Goal: Transaction & Acquisition: Book appointment/travel/reservation

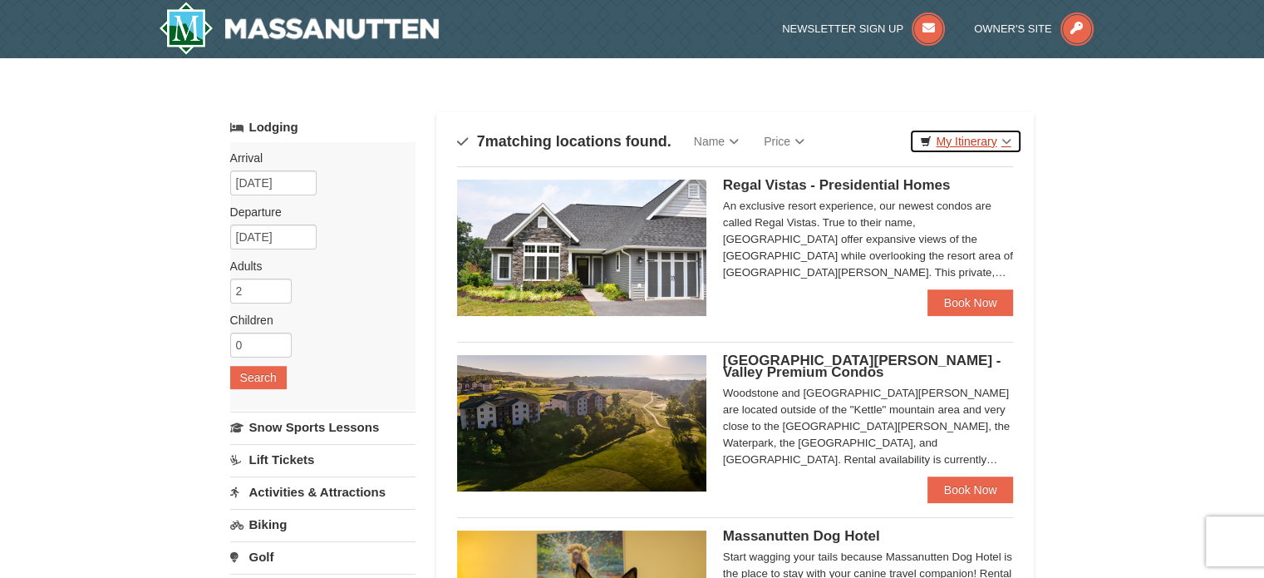
click at [947, 145] on link "My Itinerary" at bounding box center [965, 141] width 112 height 25
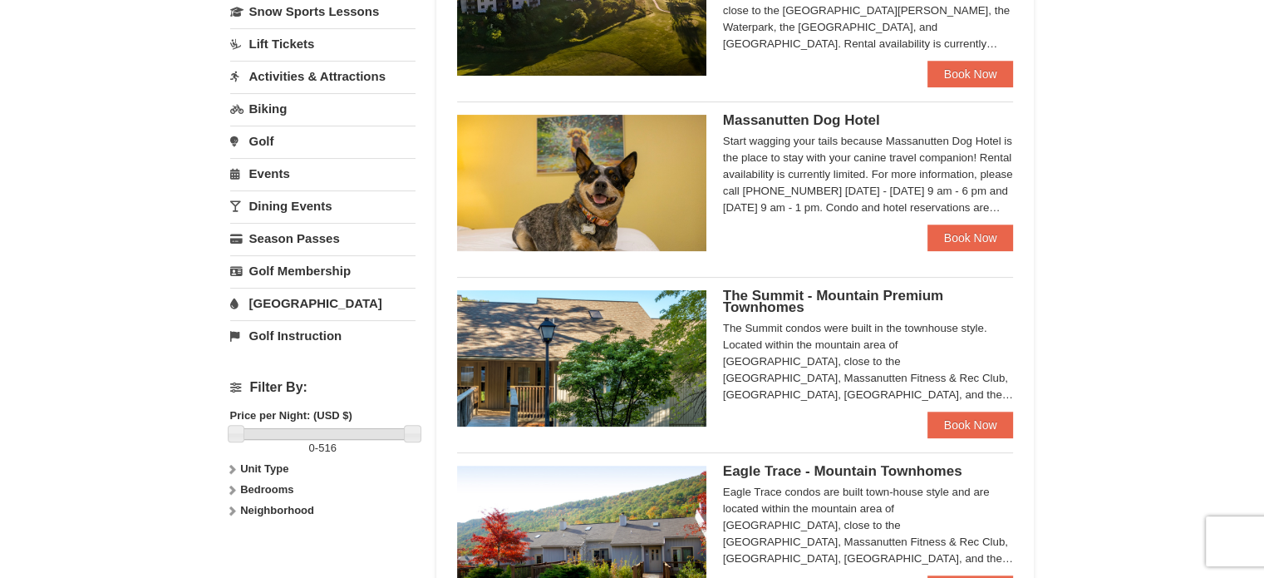
scroll to position [582, 0]
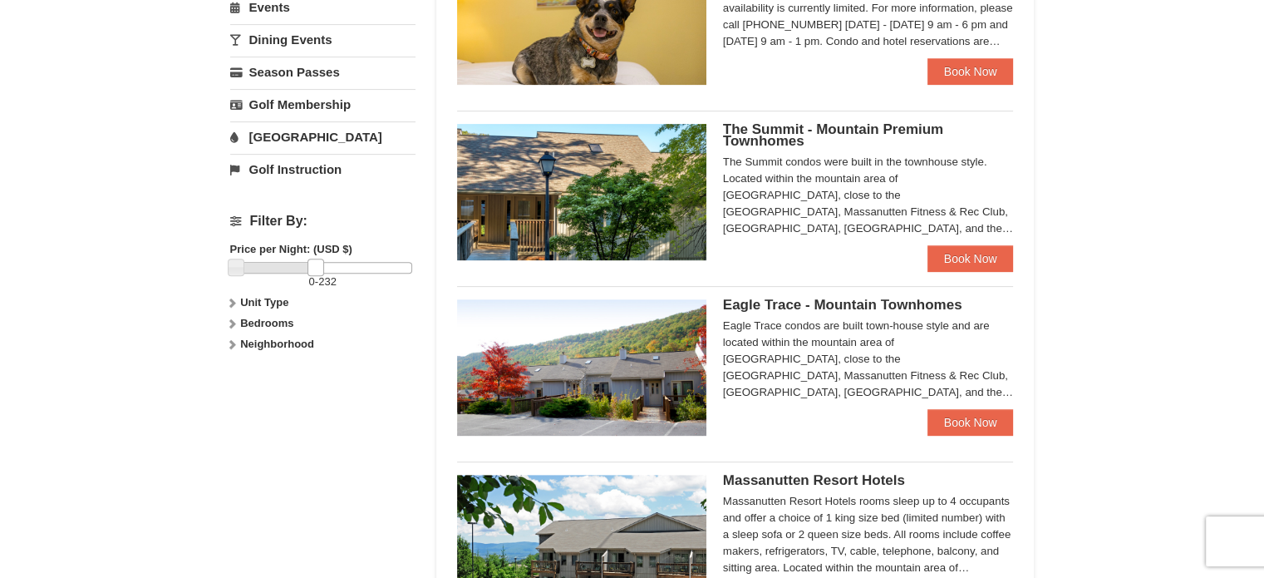
drag, startPoint x: 412, startPoint y: 258, endPoint x: 316, endPoint y: 269, distance: 97.1
click at [316, 269] on link at bounding box center [316, 267] width 17 height 17
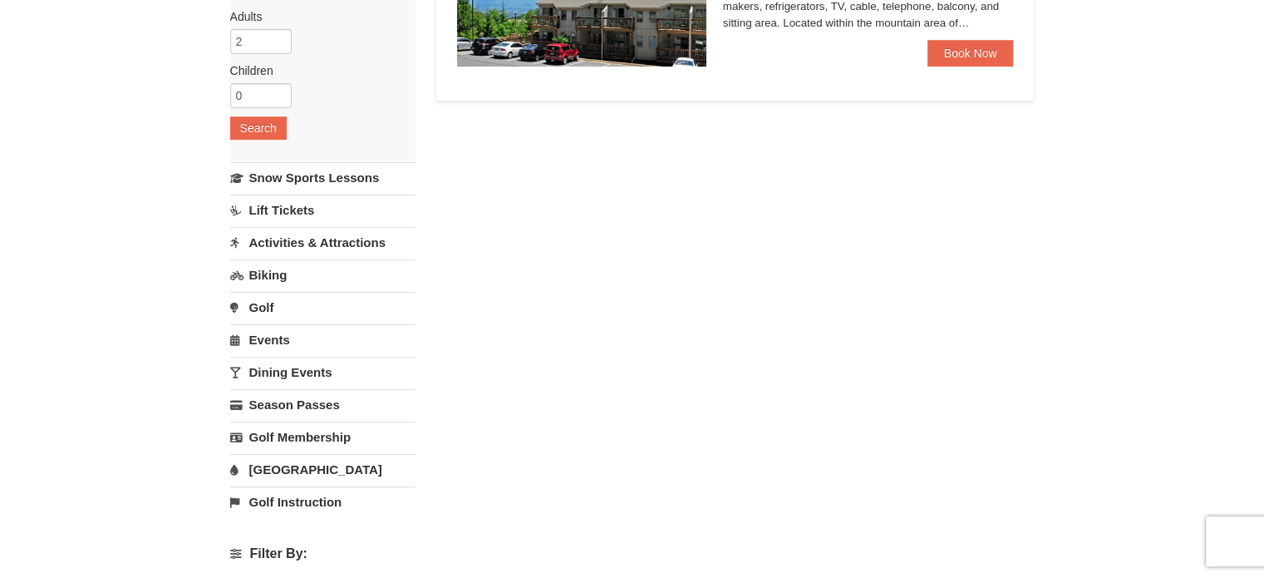
scroll to position [0, 0]
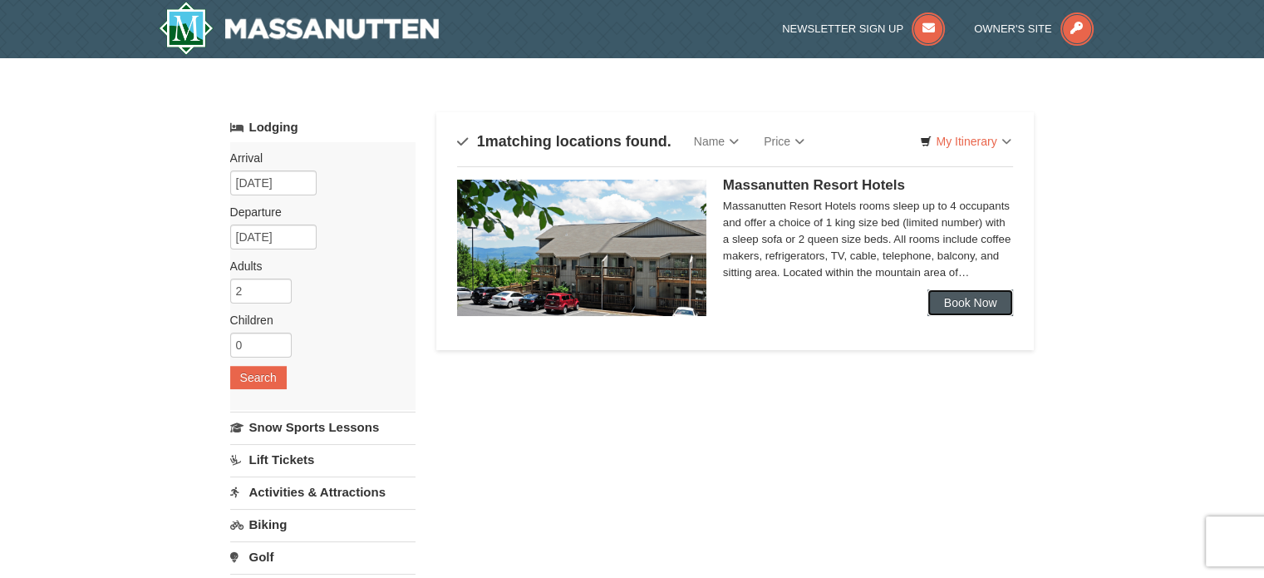
click at [978, 297] on link "Book Now" at bounding box center [971, 302] width 86 height 27
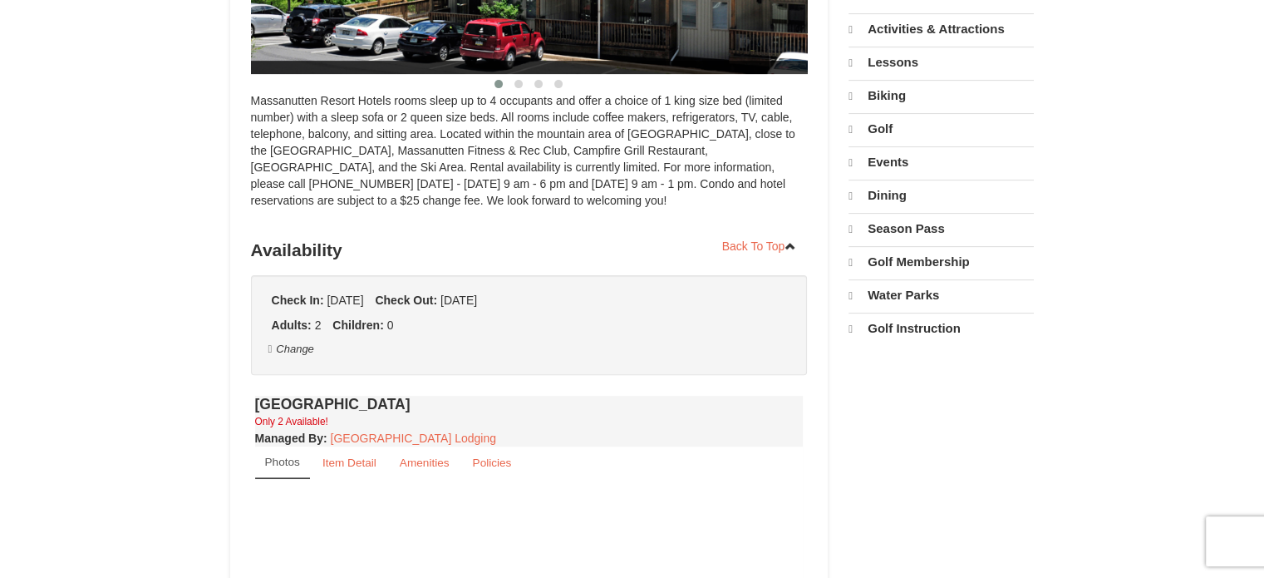
select select "10"
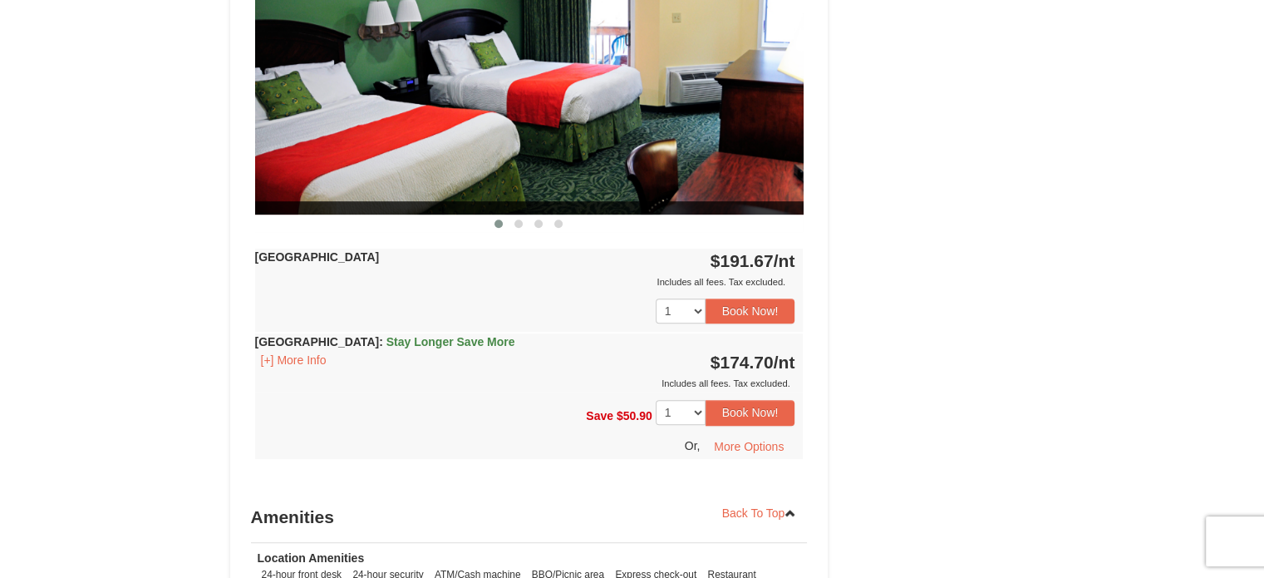
scroll to position [984, 0]
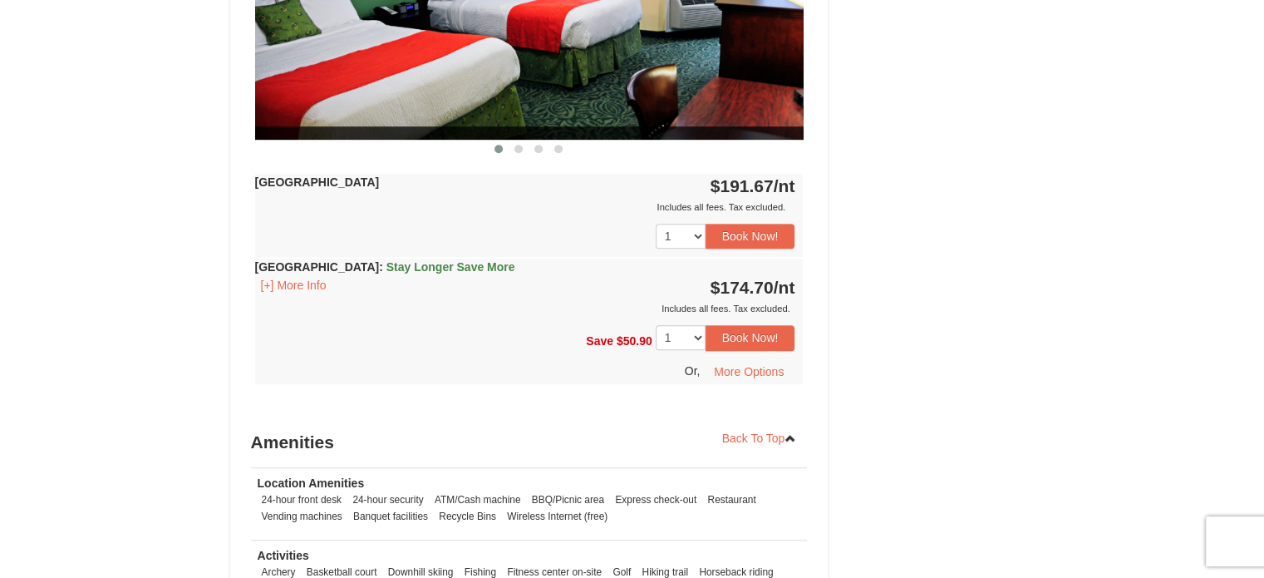
drag, startPoint x: 328, startPoint y: 345, endPoint x: 343, endPoint y: 340, distance: 15.0
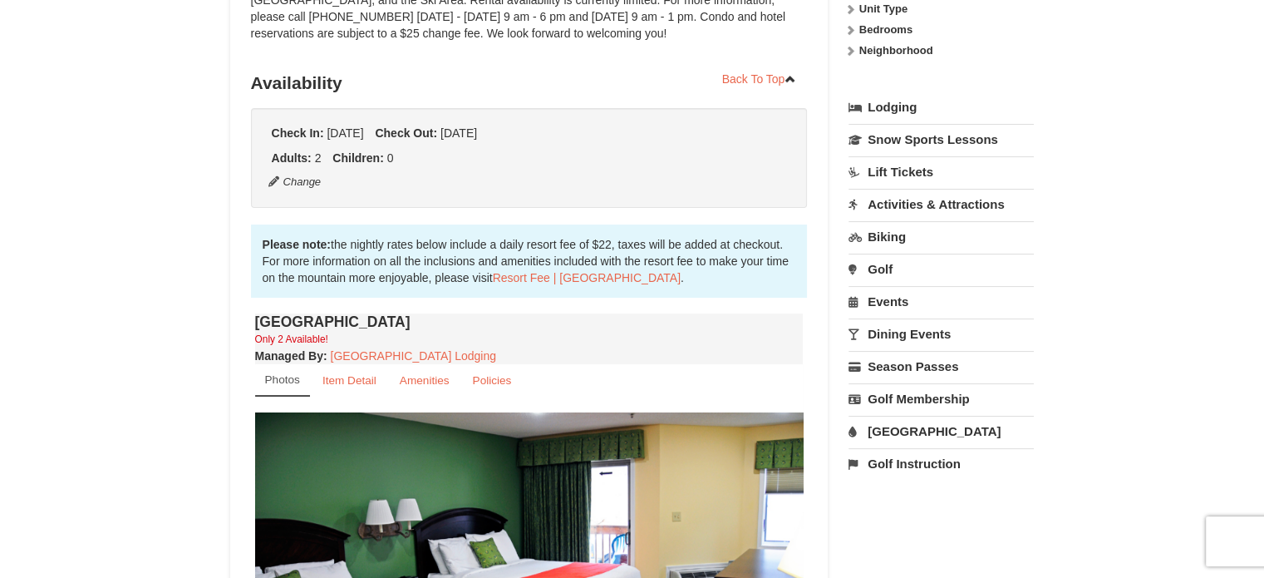
click at [148, 258] on div "× <<Back to results Massanutten Resort Hotels Book from $175! 1822 Resort Drive…" at bounding box center [632, 542] width 1264 height 1606
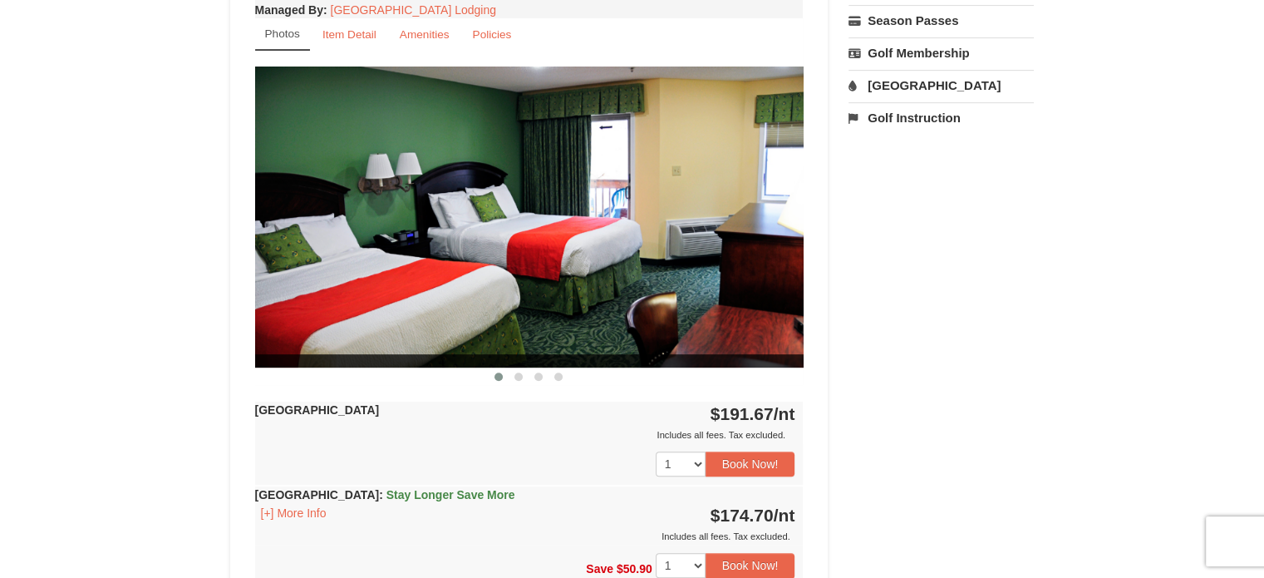
scroll to position [831, 0]
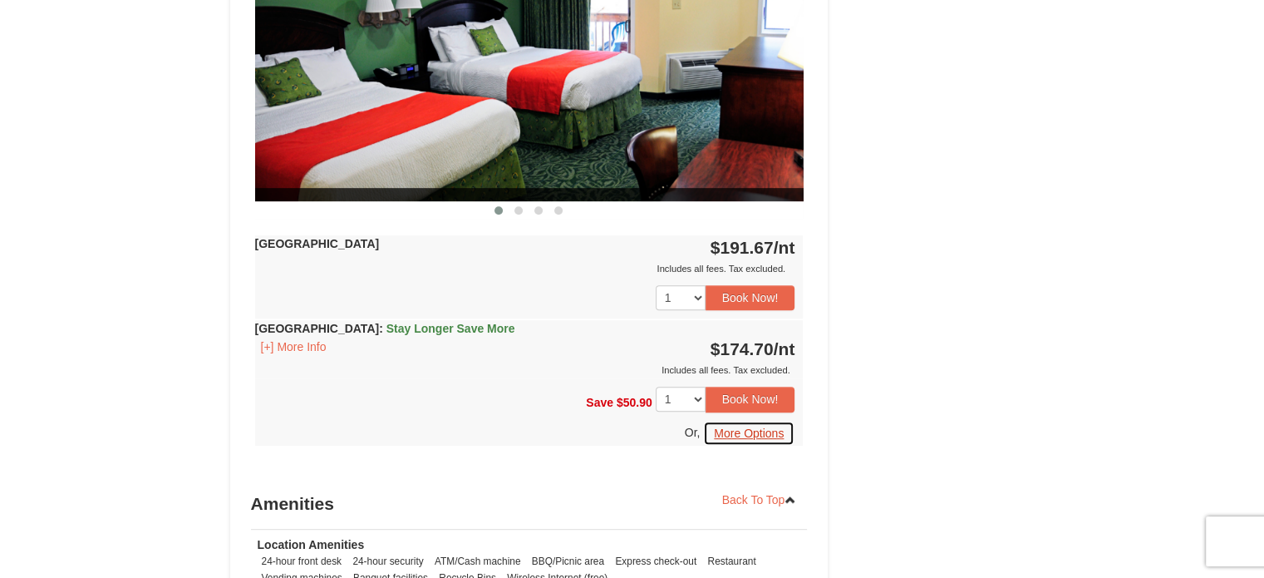
click at [720, 428] on button "More Options" at bounding box center [748, 433] width 91 height 25
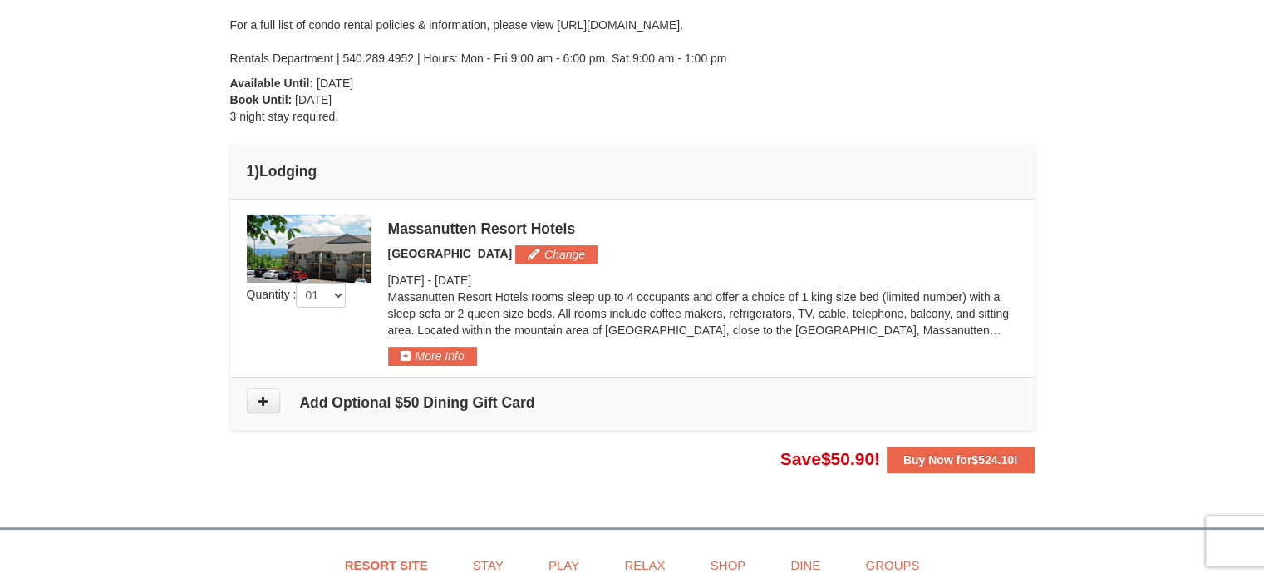
scroll to position [414, 0]
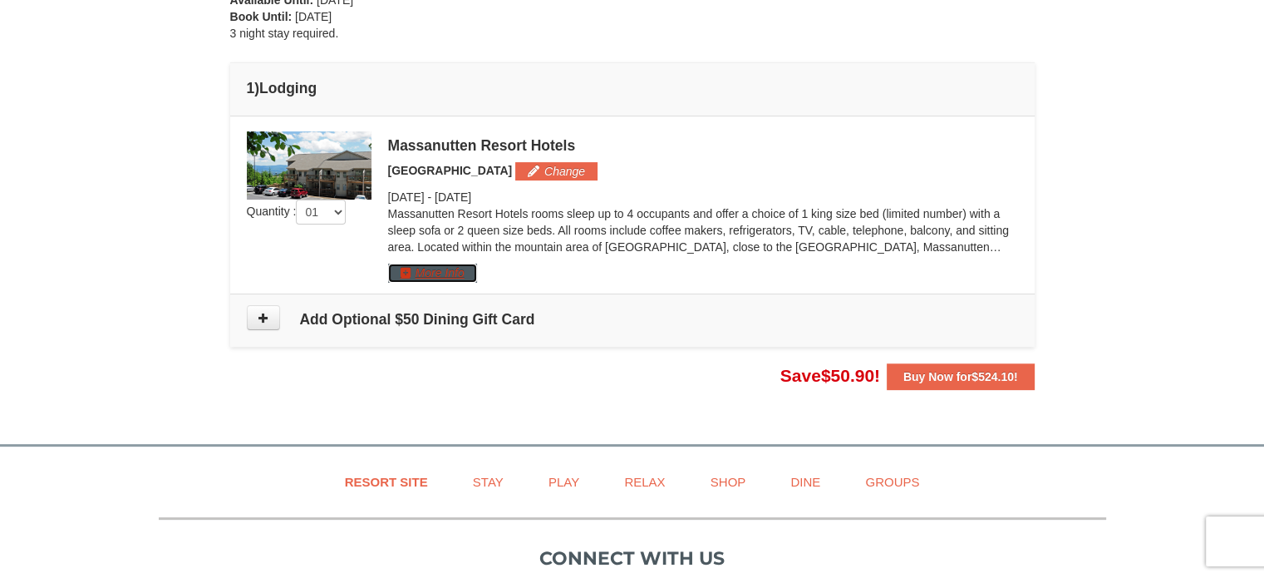
click at [449, 278] on button "More Info" at bounding box center [432, 273] width 89 height 18
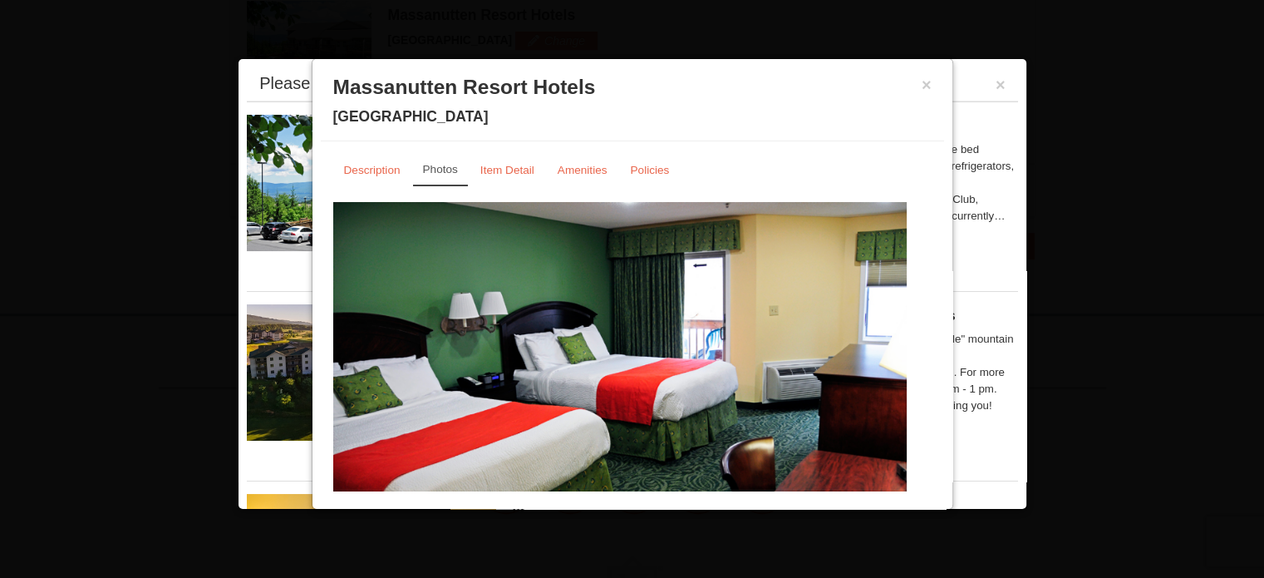
scroll to position [461, 0]
click at [922, 87] on button "×" at bounding box center [927, 84] width 10 height 17
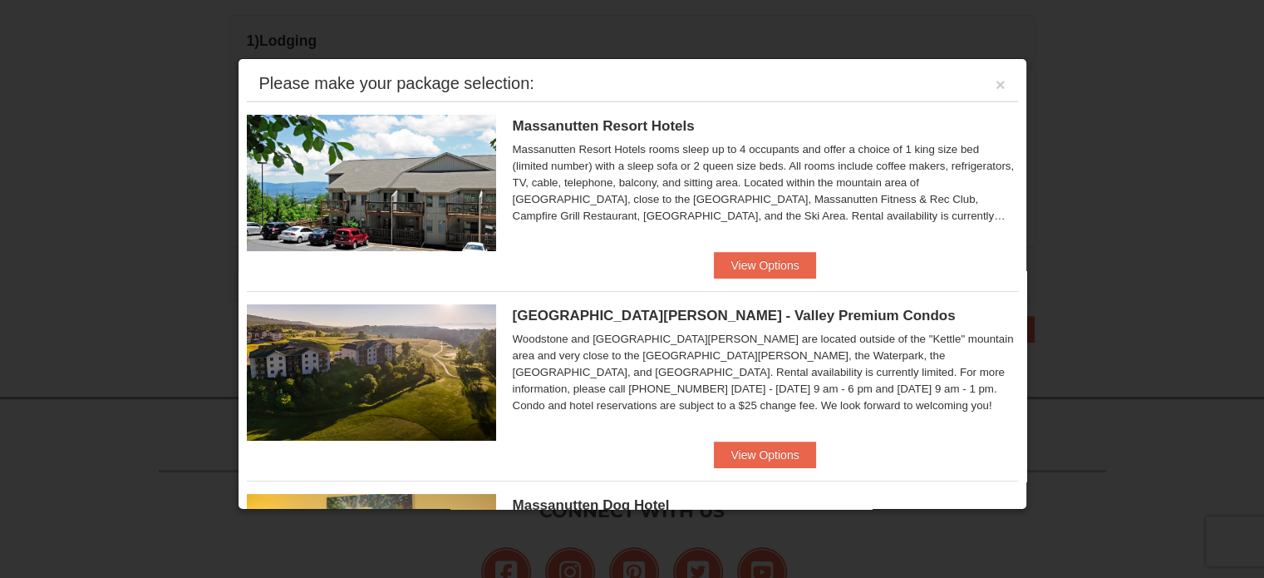
scroll to position [378, 0]
click at [1055, 189] on div at bounding box center [632, 289] width 1264 height 578
click at [996, 86] on div "Please make your package selection: ×" at bounding box center [632, 84] width 771 height 34
click at [981, 85] on div "Please make your package selection: ×" at bounding box center [632, 84] width 771 height 34
click at [996, 84] on button "×" at bounding box center [1001, 84] width 10 height 17
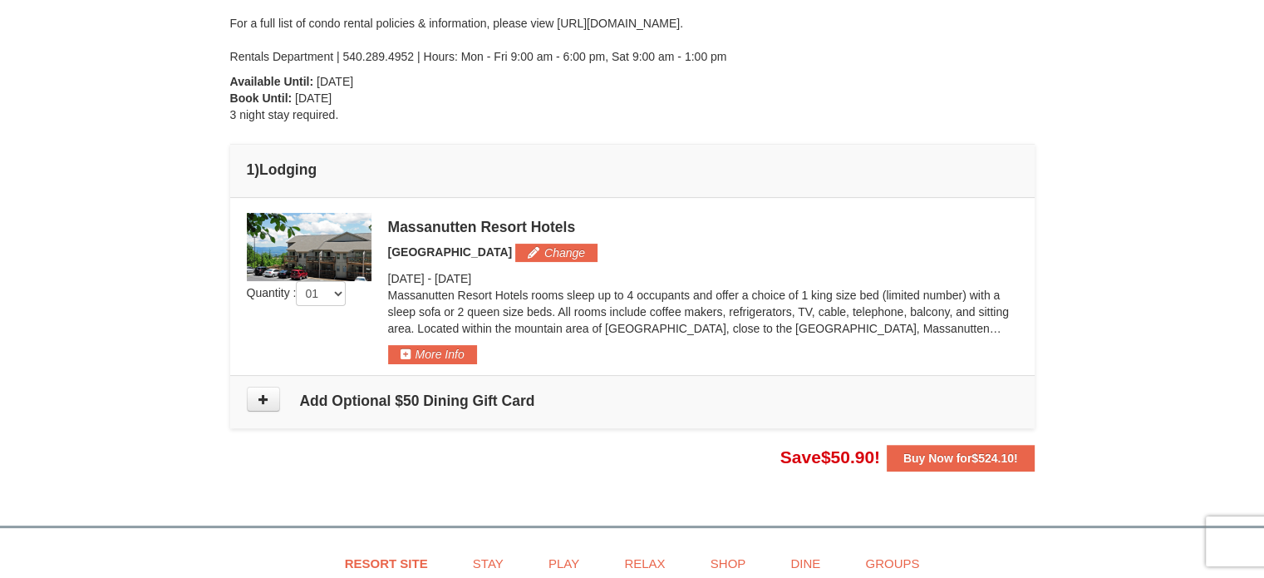
scroll to position [499, 0]
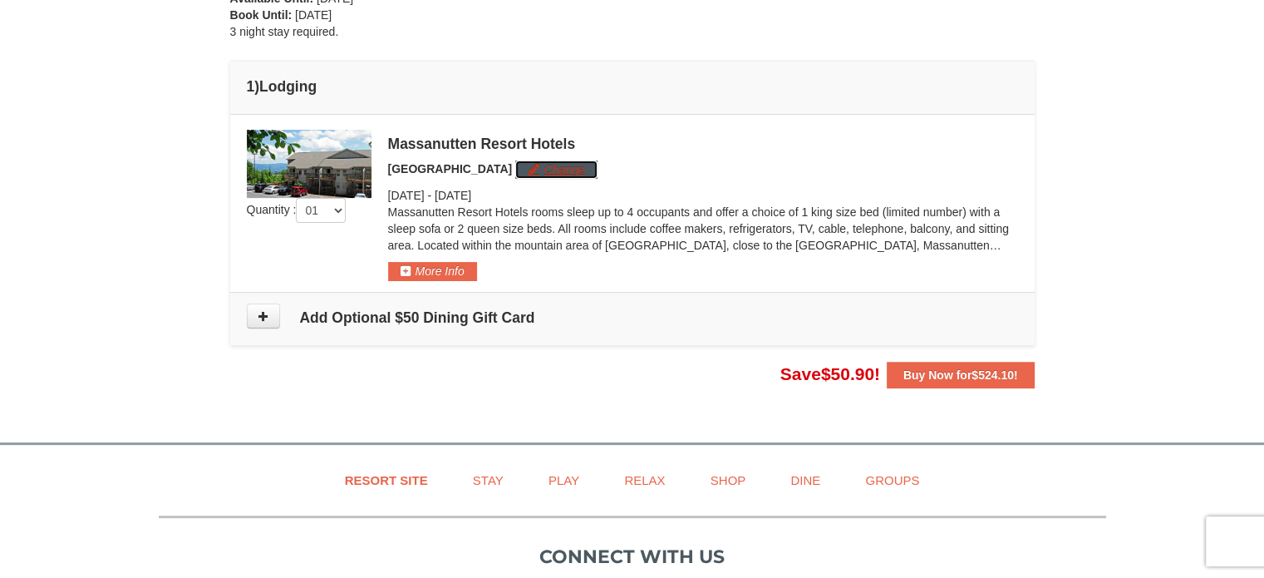
click at [535, 169] on button "Change" at bounding box center [556, 169] width 82 height 18
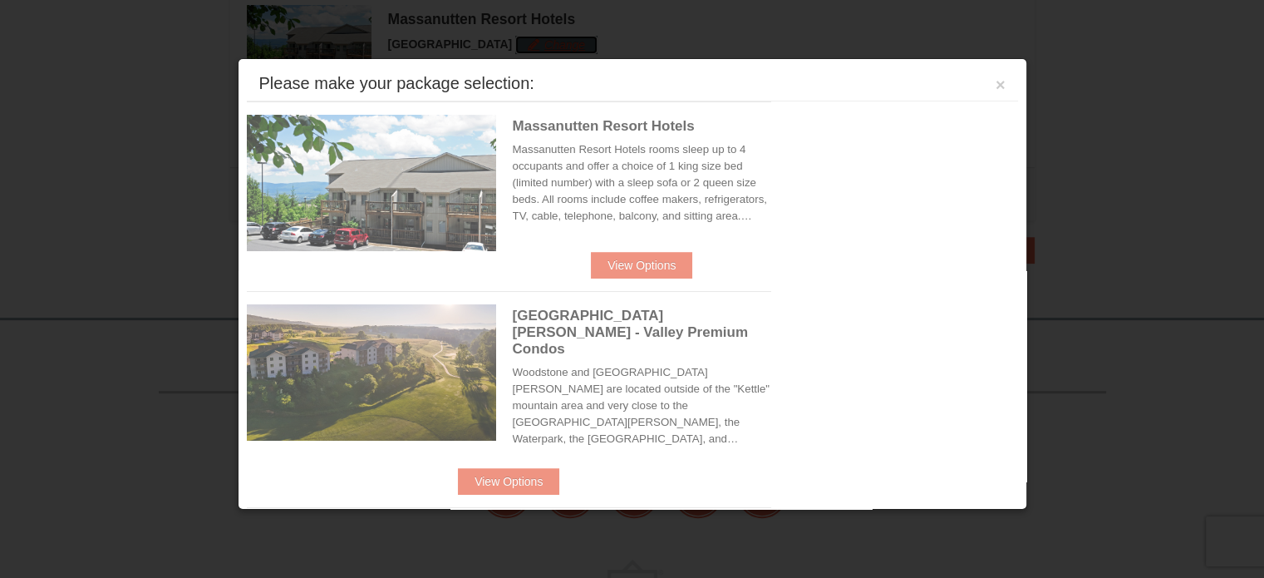
scroll to position [545, 0]
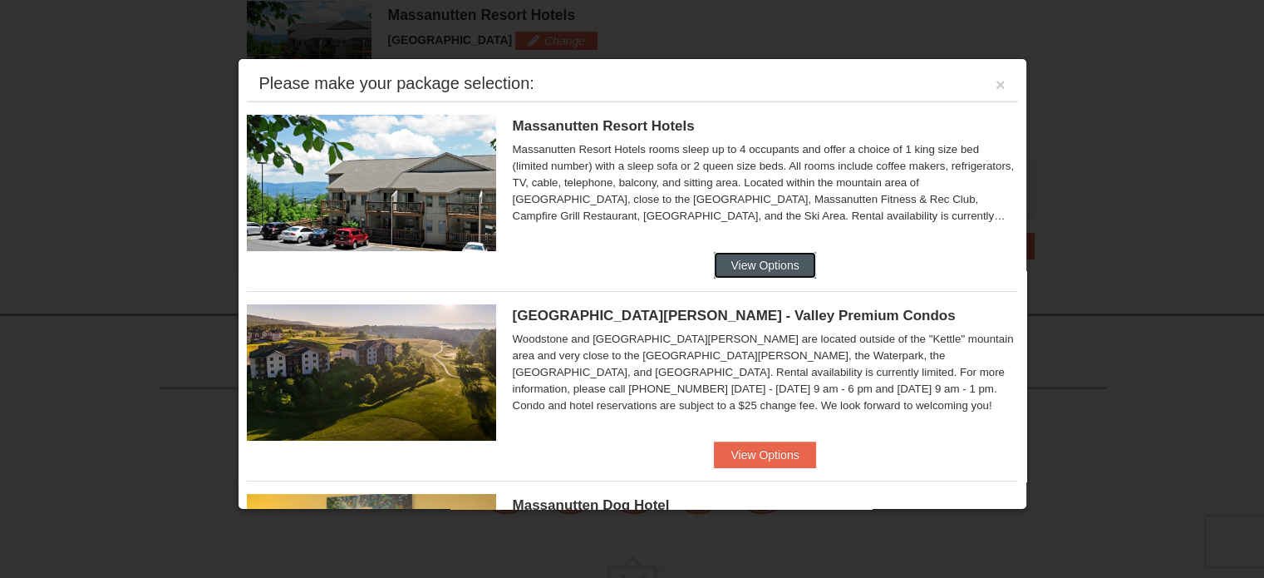
click at [774, 262] on button "View Options" at bounding box center [764, 265] width 101 height 27
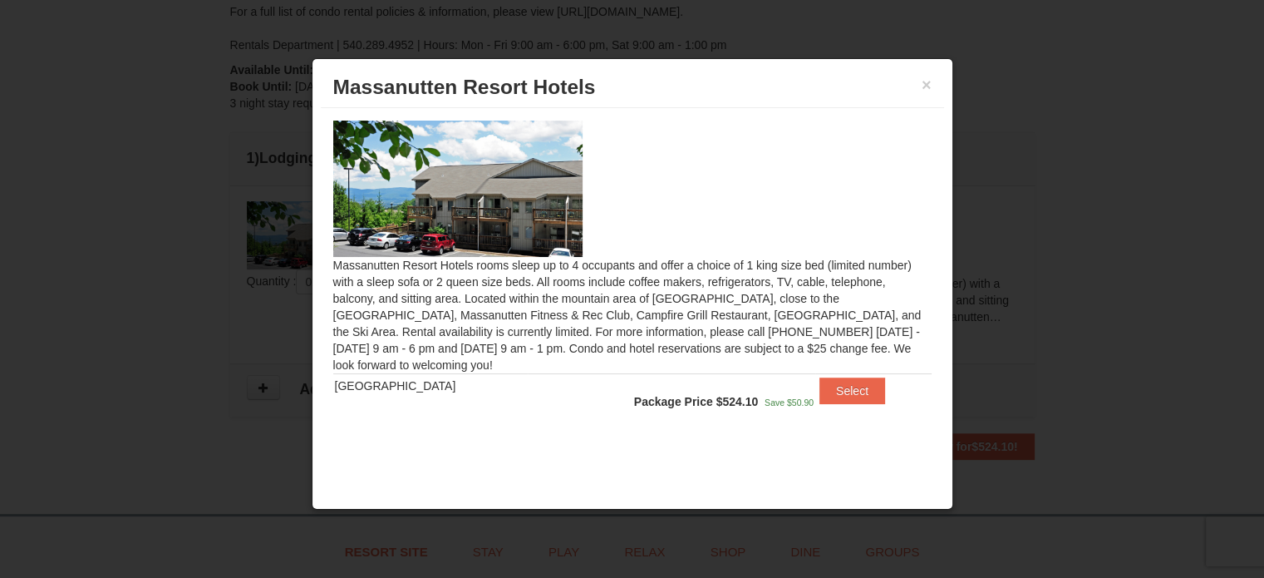
scroll to position [261, 0]
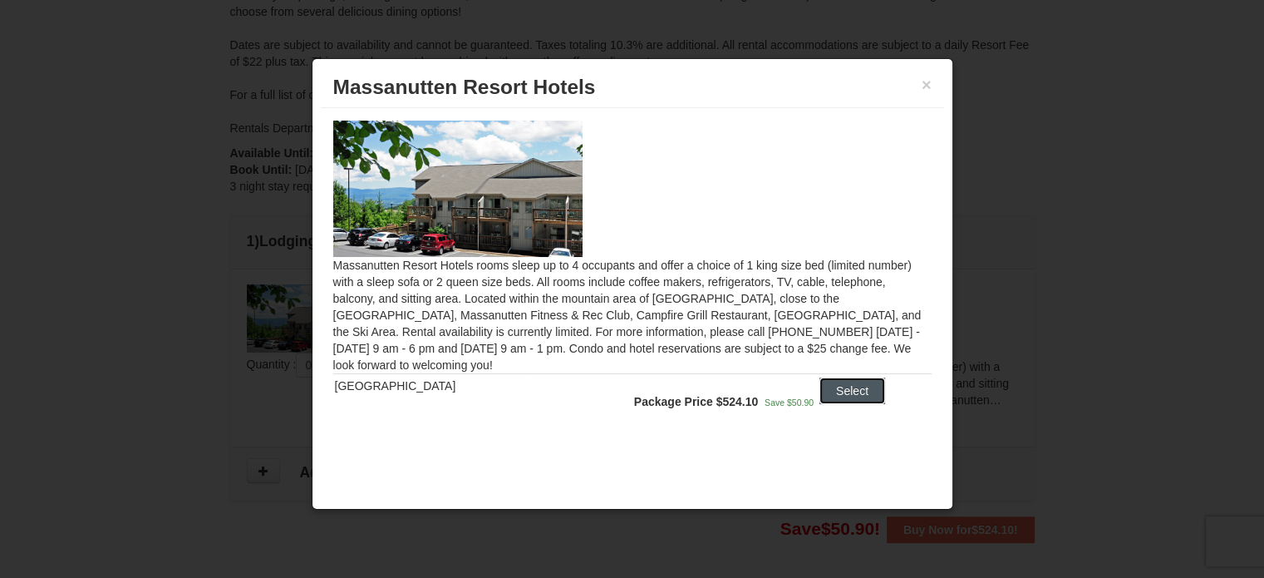
click at [845, 381] on button "Select" at bounding box center [853, 390] width 66 height 27
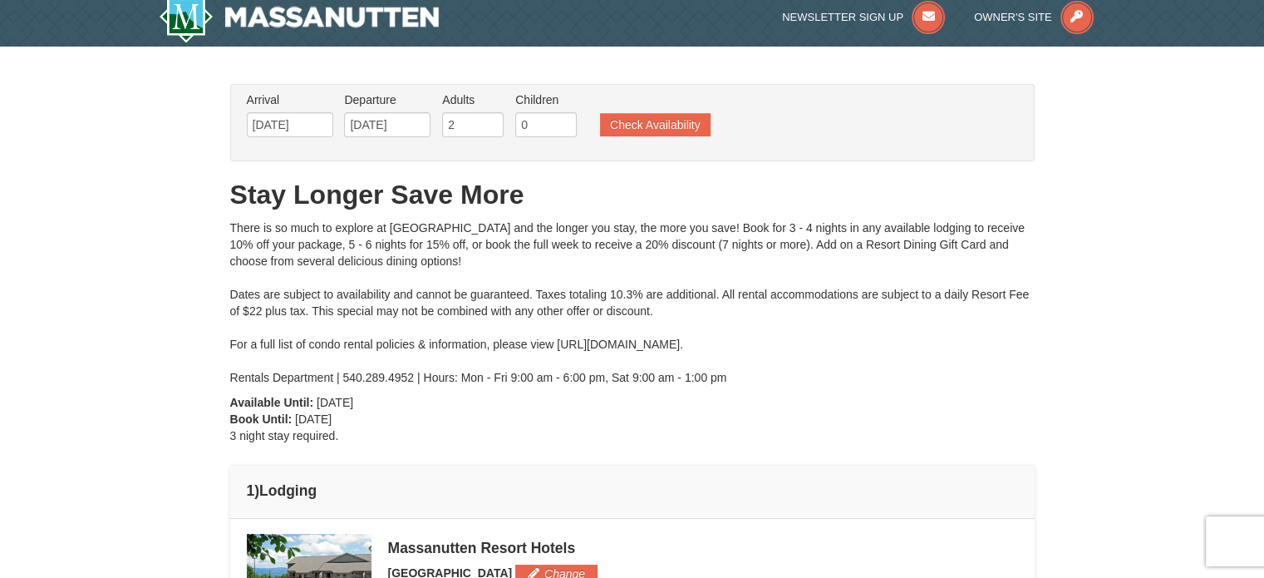
scroll to position [0, 0]
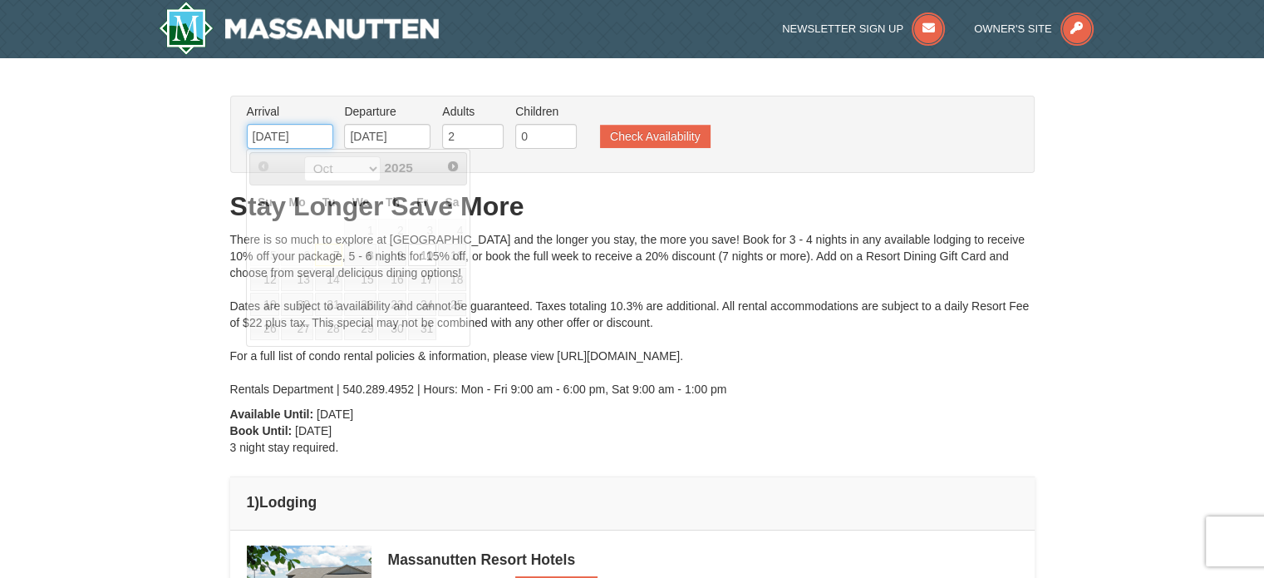
click at [313, 139] on input "10/10/2025" at bounding box center [290, 136] width 86 height 25
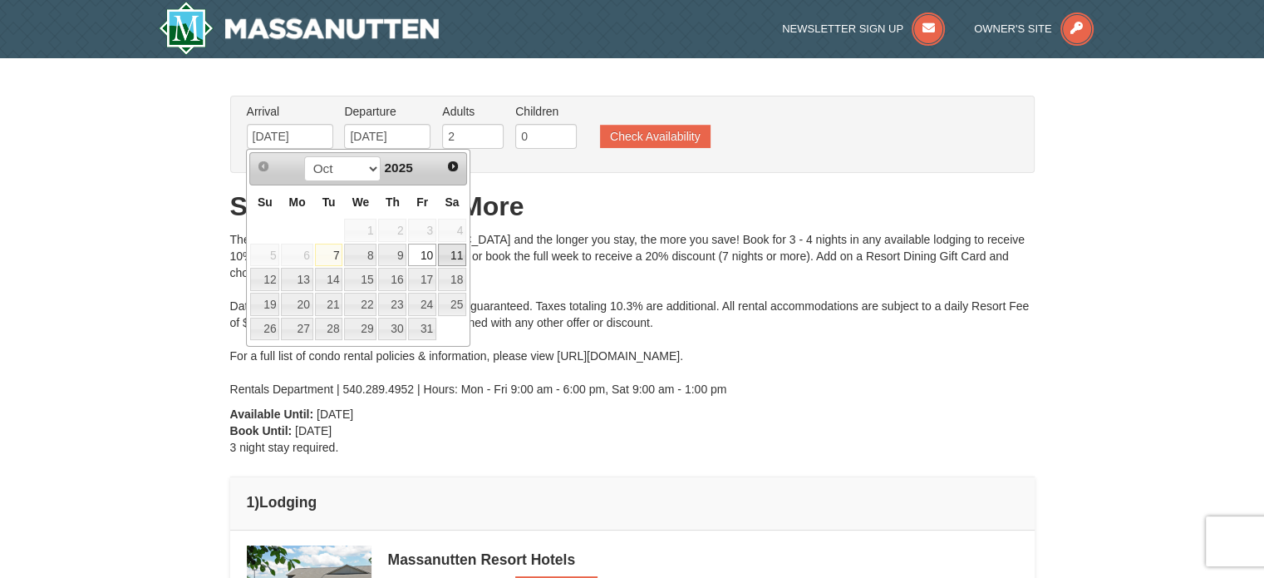
click at [446, 260] on link "11" at bounding box center [452, 255] width 28 height 23
type input "[DATE]"
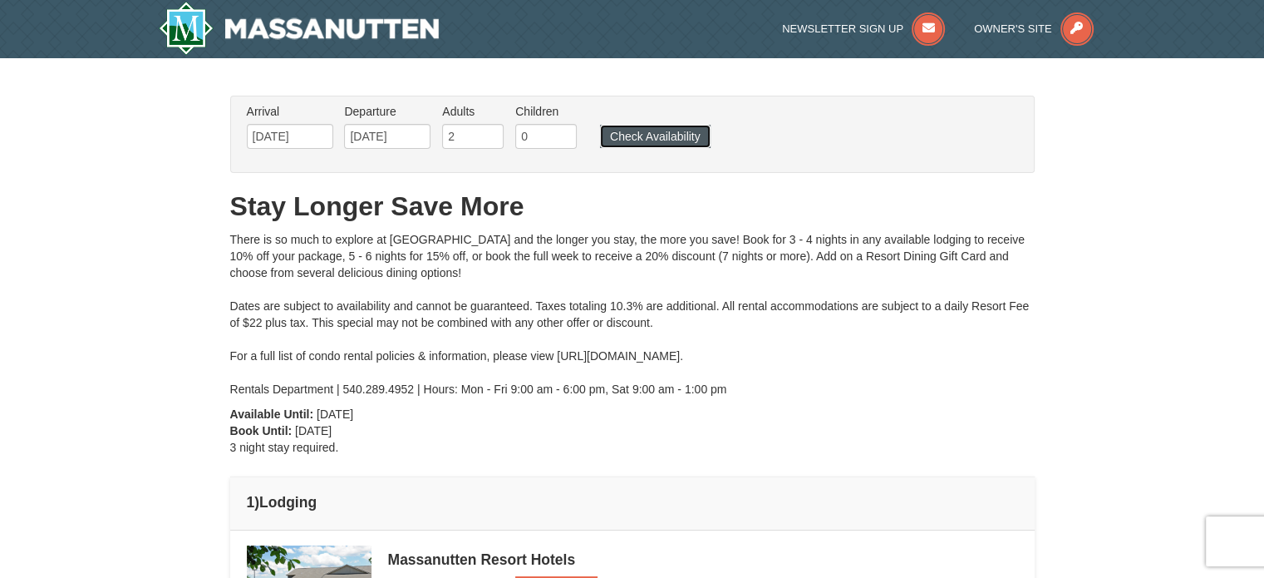
click at [658, 142] on button "Check Availability" at bounding box center [655, 136] width 111 height 23
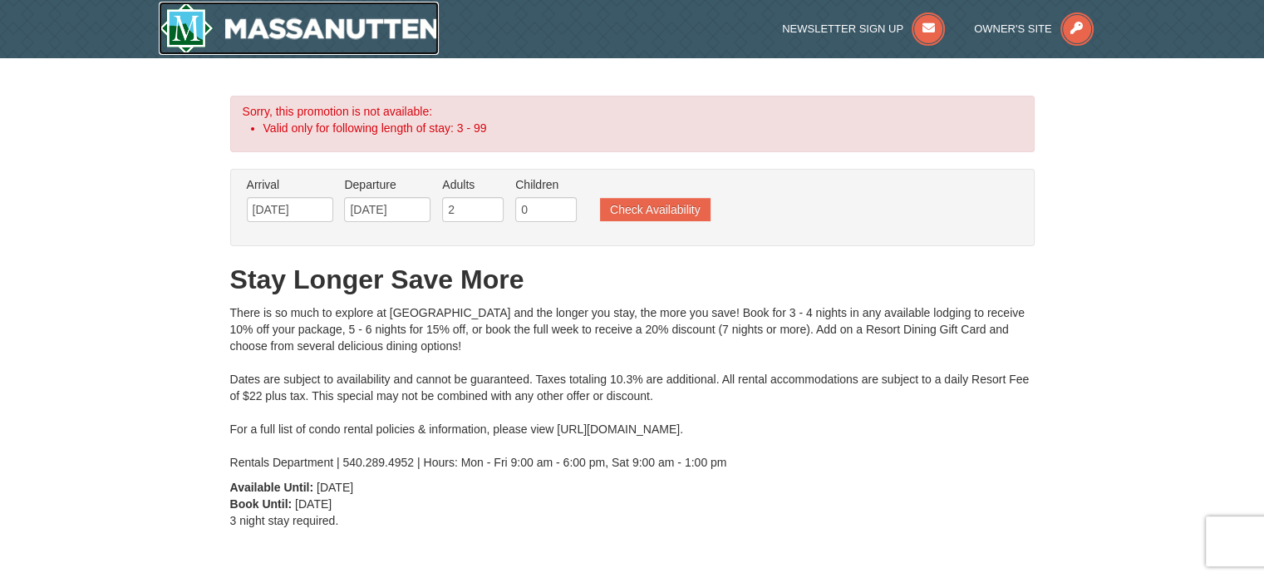
click at [333, 28] on img at bounding box center [299, 28] width 281 height 53
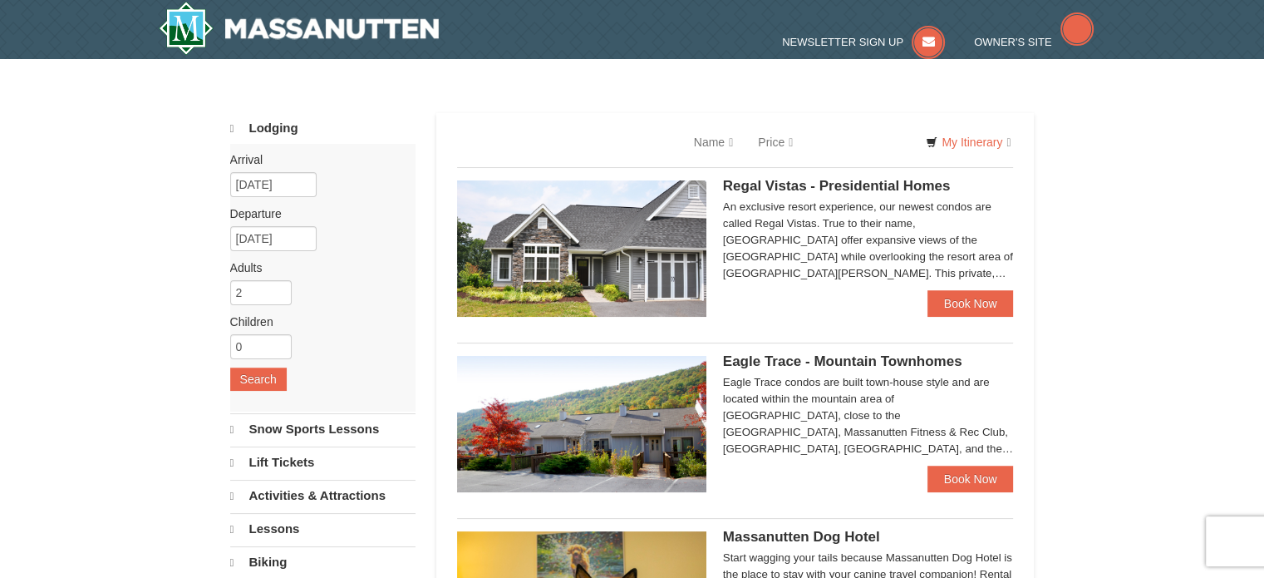
select select "10"
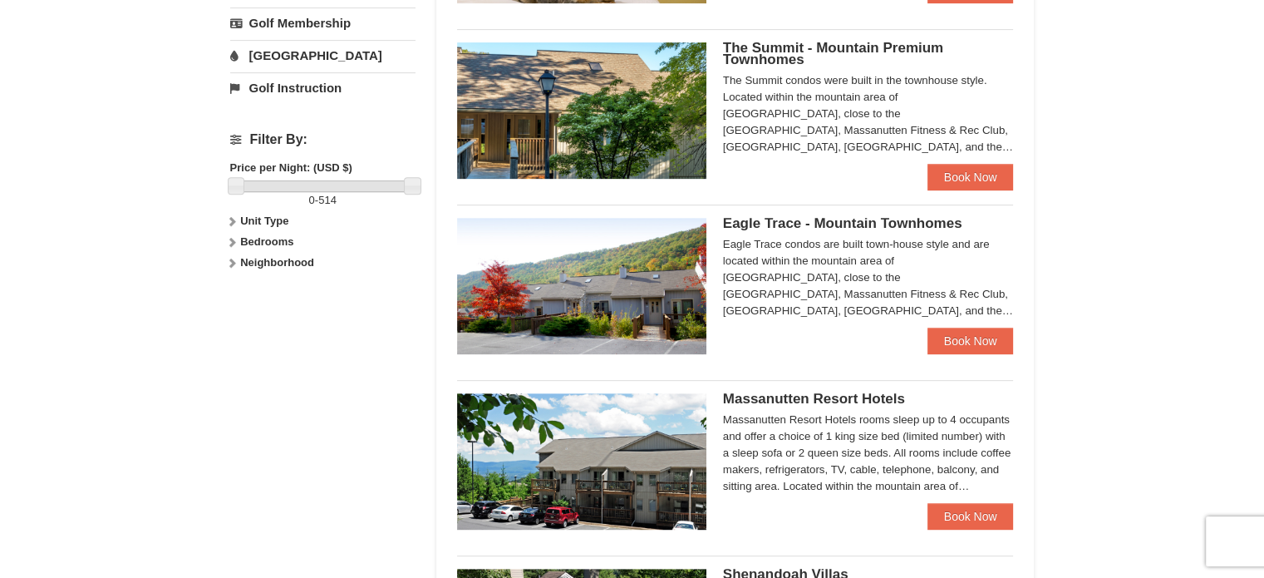
scroll to position [747, 0]
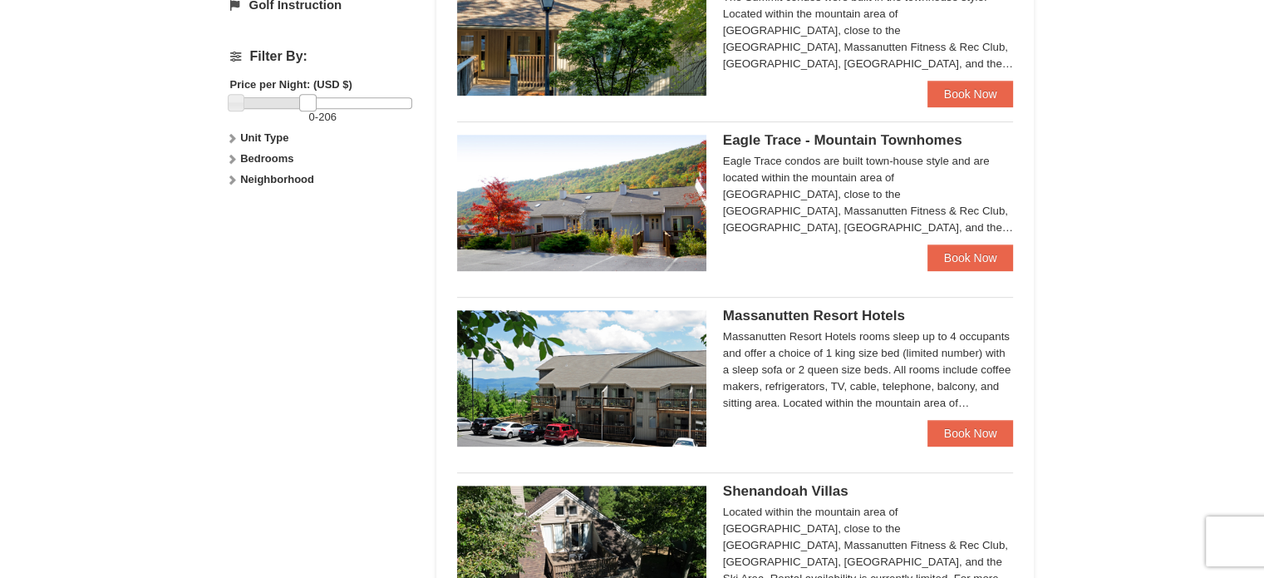
drag, startPoint x: 411, startPoint y: 99, endPoint x: 306, endPoint y: 103, distance: 104.8
click at [306, 103] on link at bounding box center [307, 102] width 17 height 17
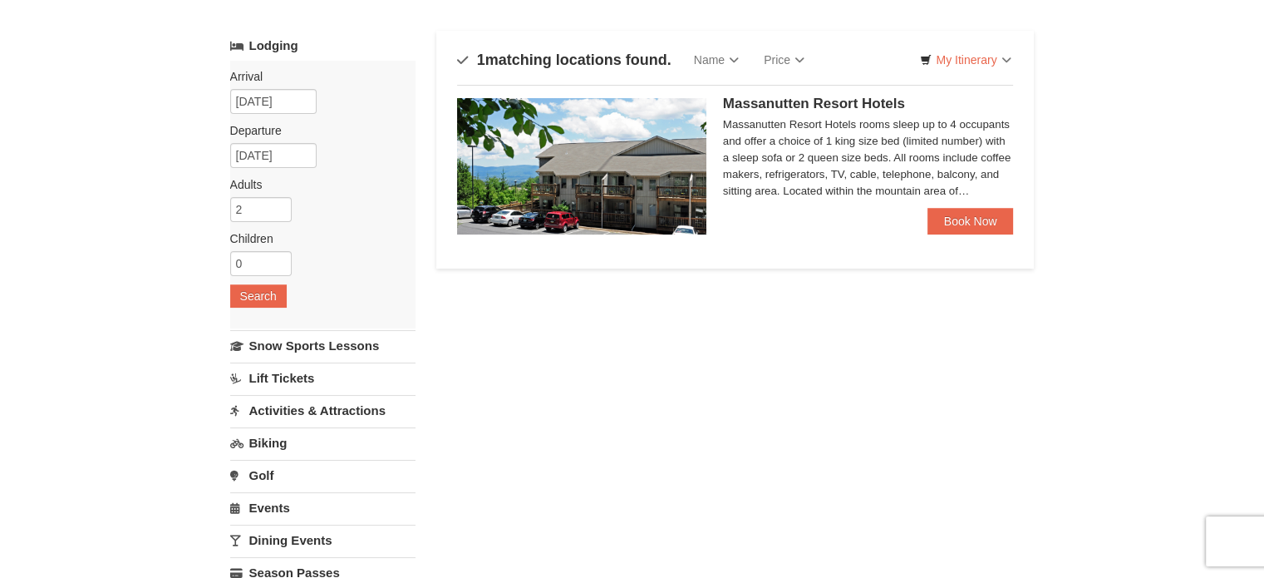
scroll to position [0, 0]
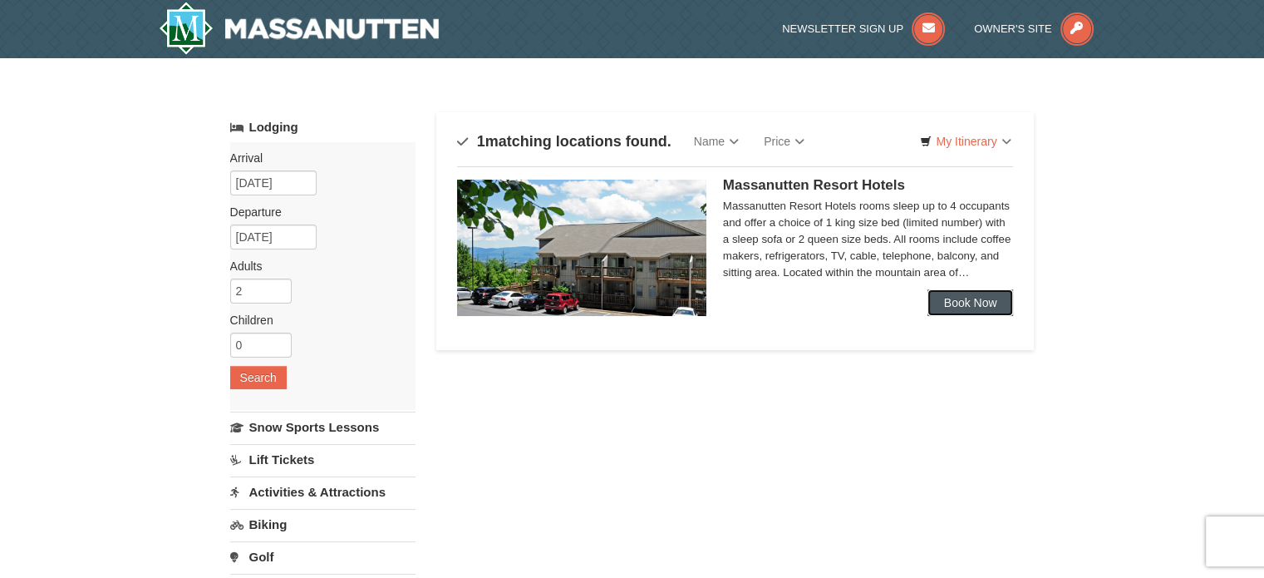
click at [977, 299] on link "Book Now" at bounding box center [971, 302] width 86 height 27
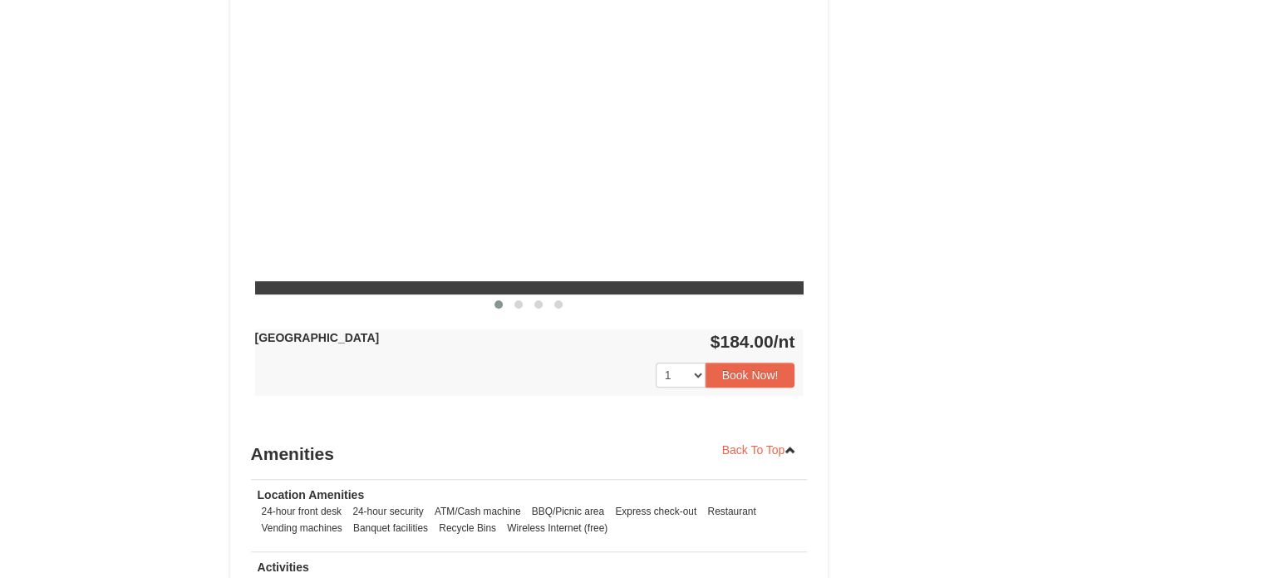
select select "10"
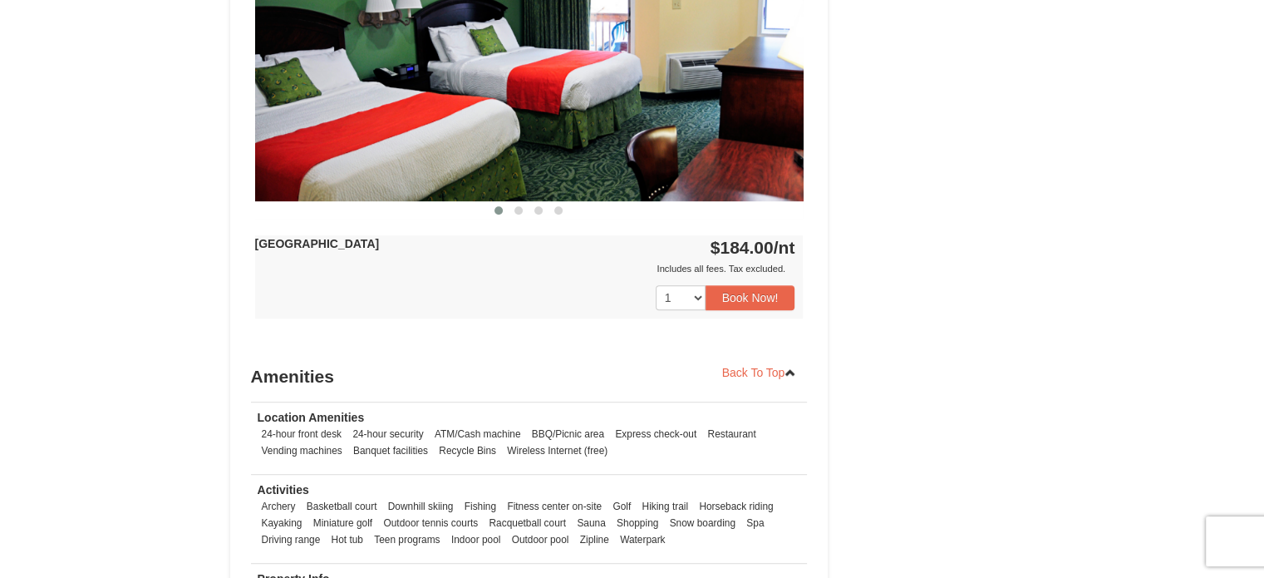
scroll to position [665, 0]
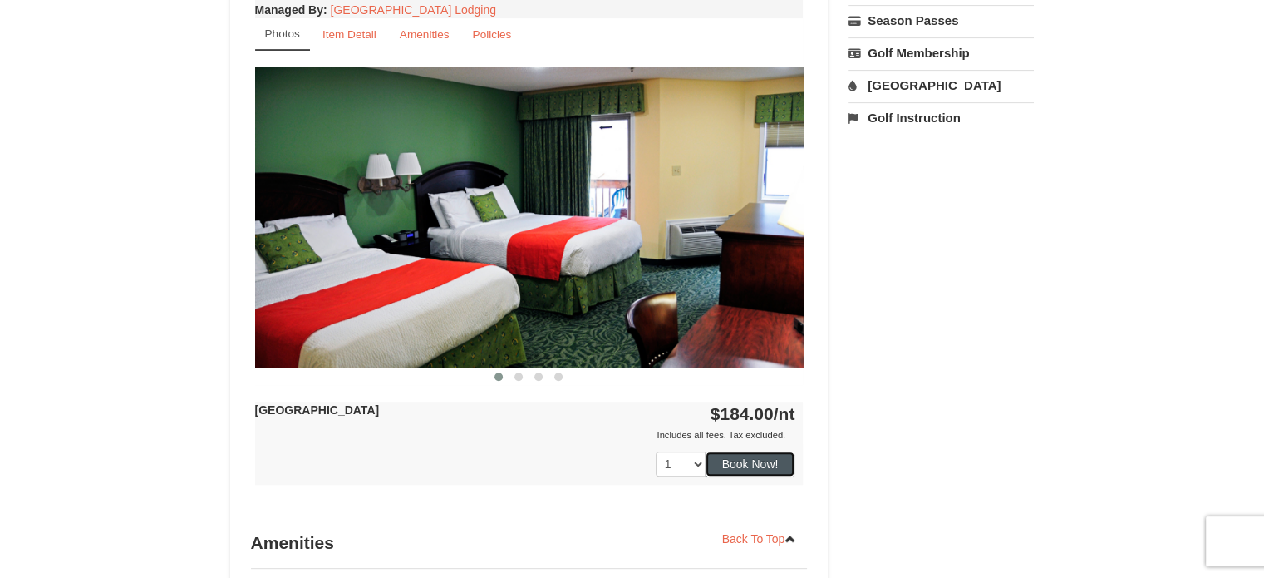
click at [766, 467] on button "Book Now!" at bounding box center [751, 463] width 90 height 25
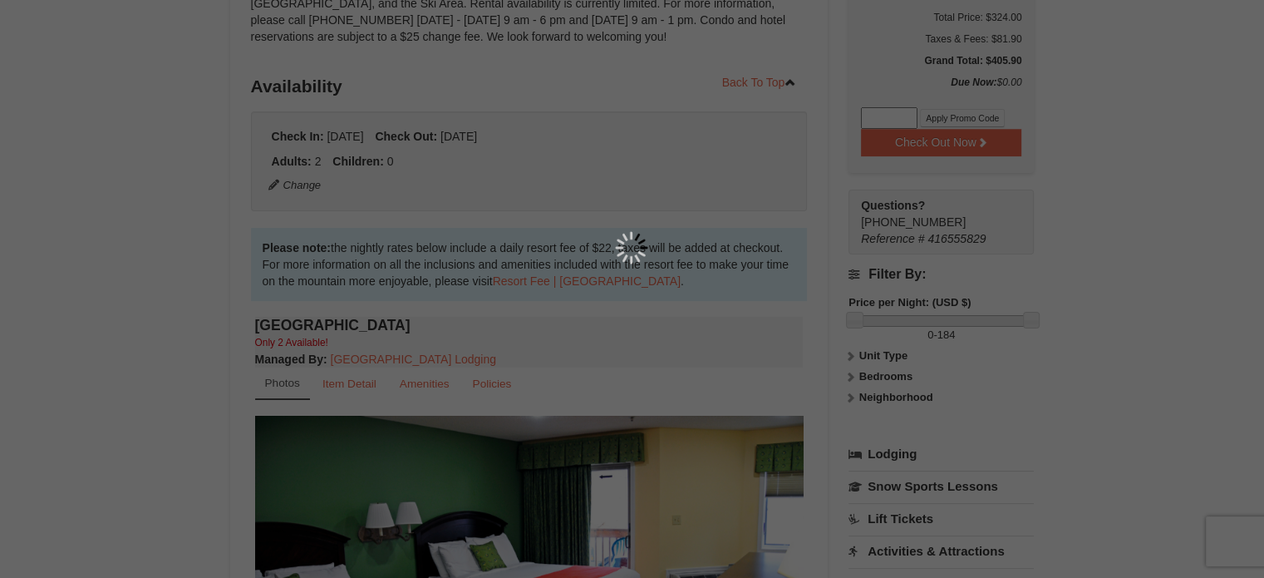
scroll to position [162, 0]
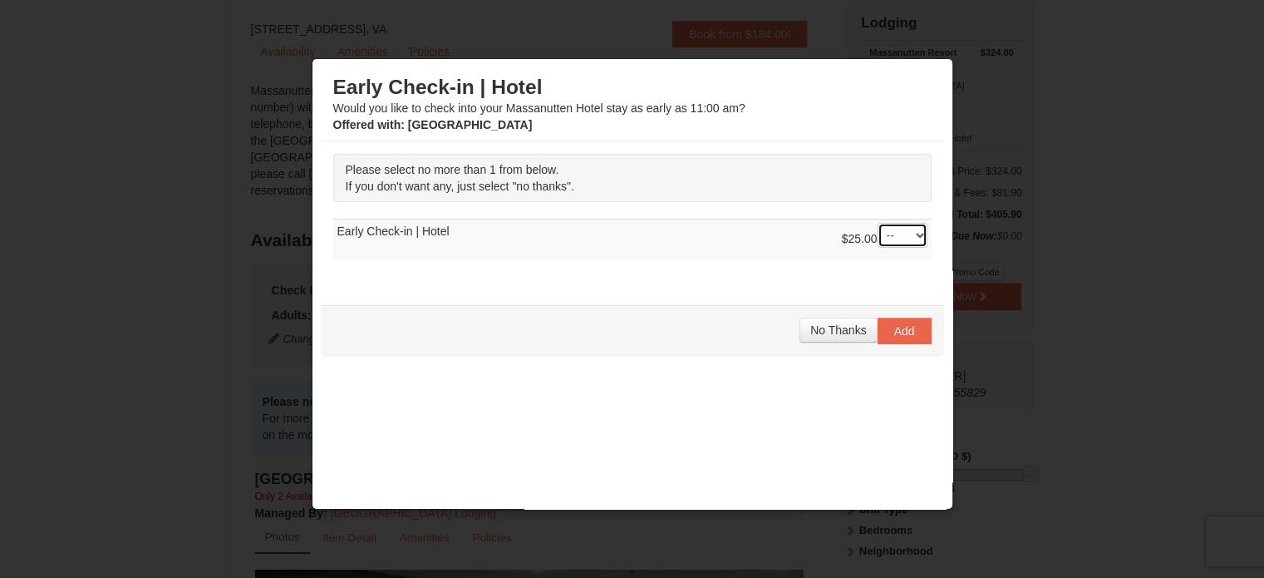
click at [910, 235] on select "-- 01" at bounding box center [903, 235] width 50 height 25
click at [878, 223] on select "-- 01" at bounding box center [903, 235] width 50 height 25
click at [821, 323] on span "No Thanks" at bounding box center [839, 329] width 56 height 13
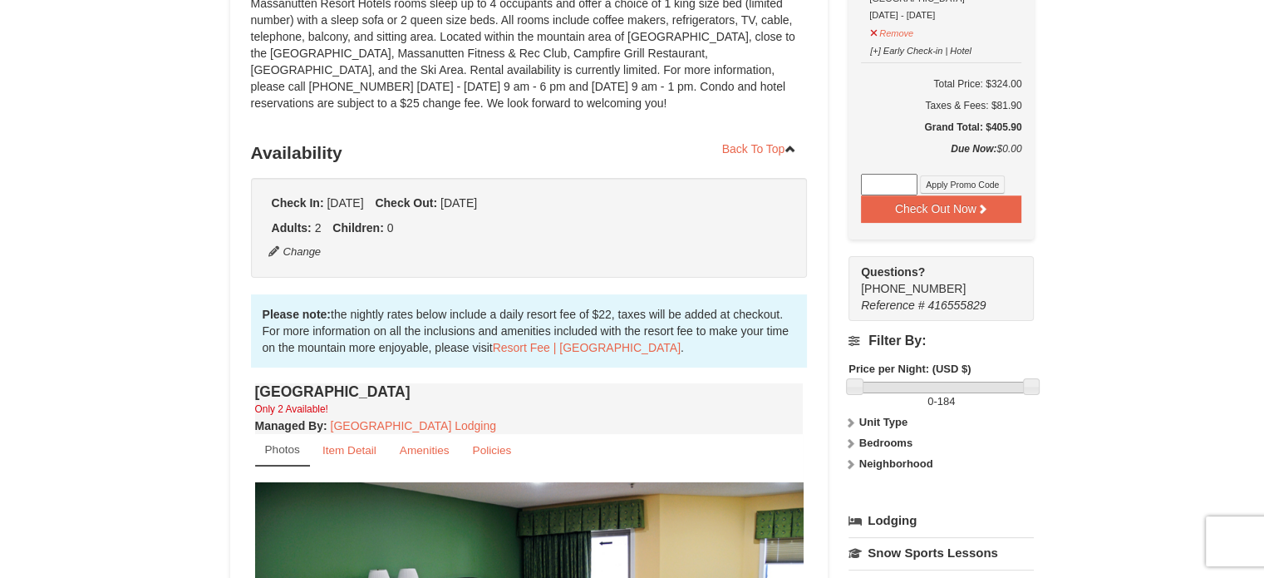
scroll to position [0, 0]
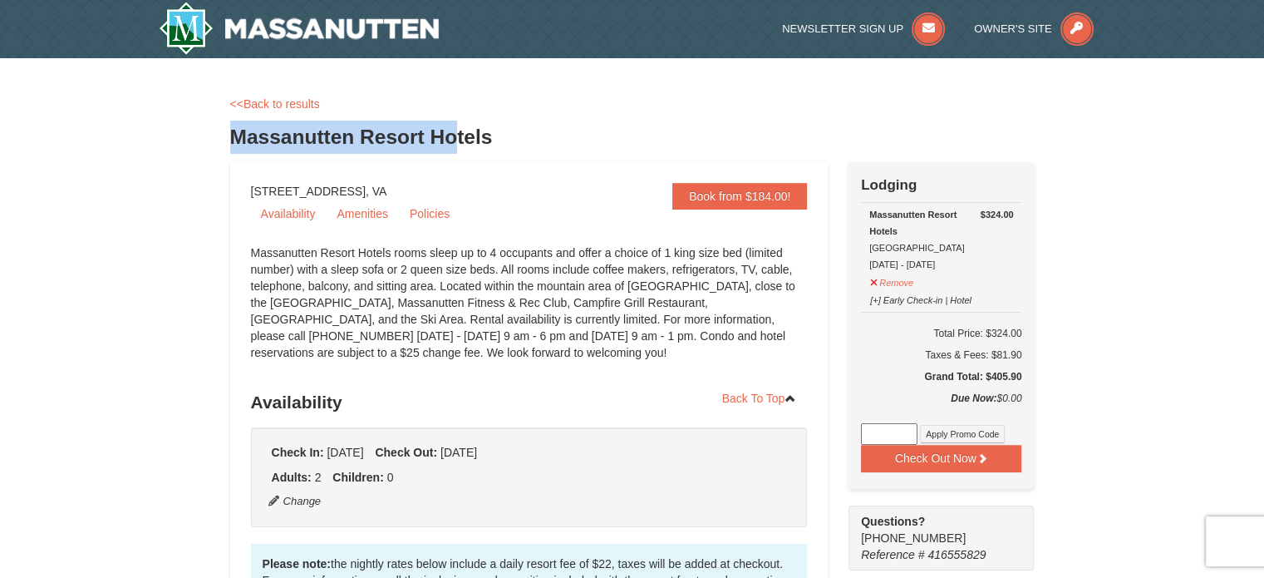
drag, startPoint x: 228, startPoint y: 136, endPoint x: 456, endPoint y: 155, distance: 228.6
